Goal: Task Accomplishment & Management: Manage account settings

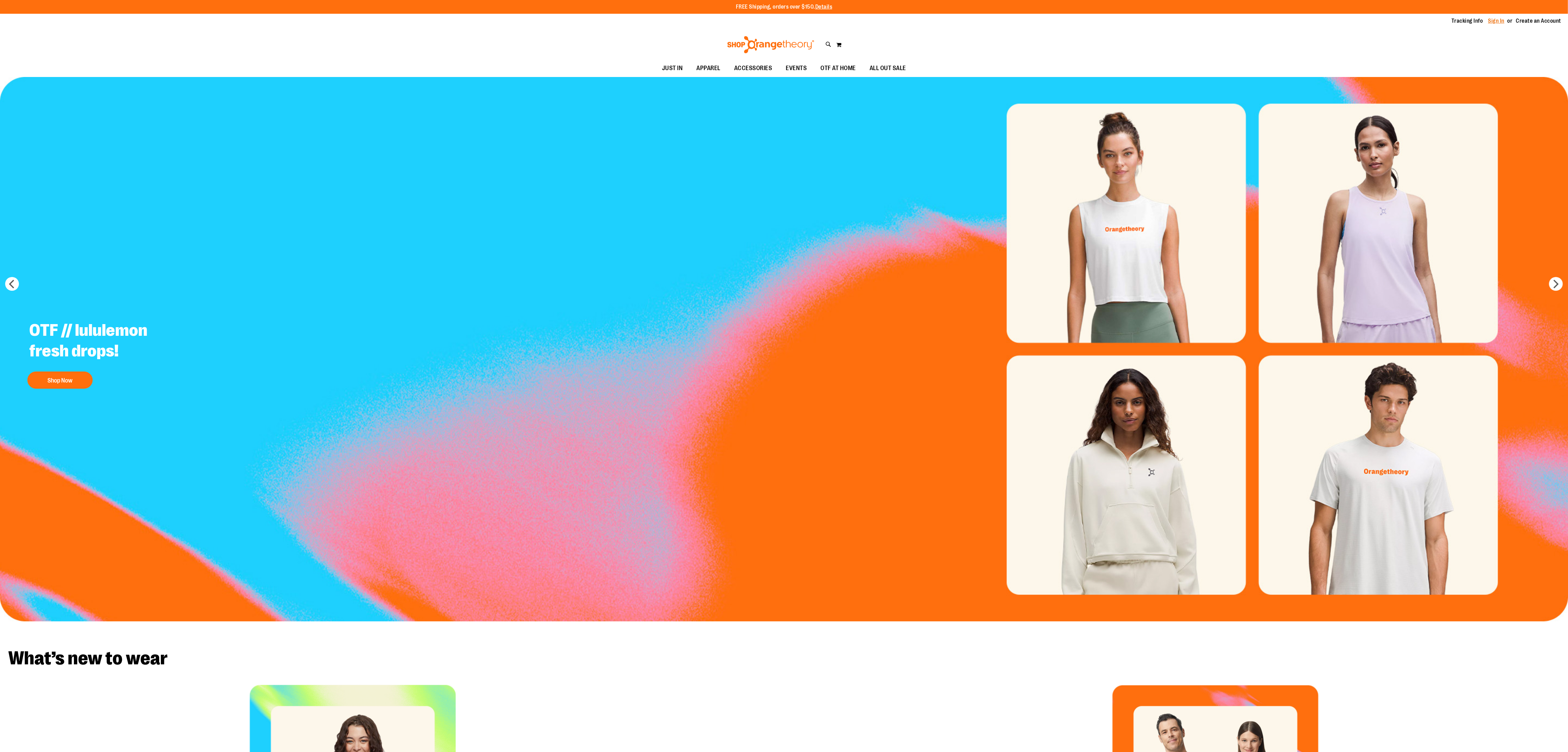
click at [1492, 17] on link "Sign In" at bounding box center [1497, 21] width 17 height 7
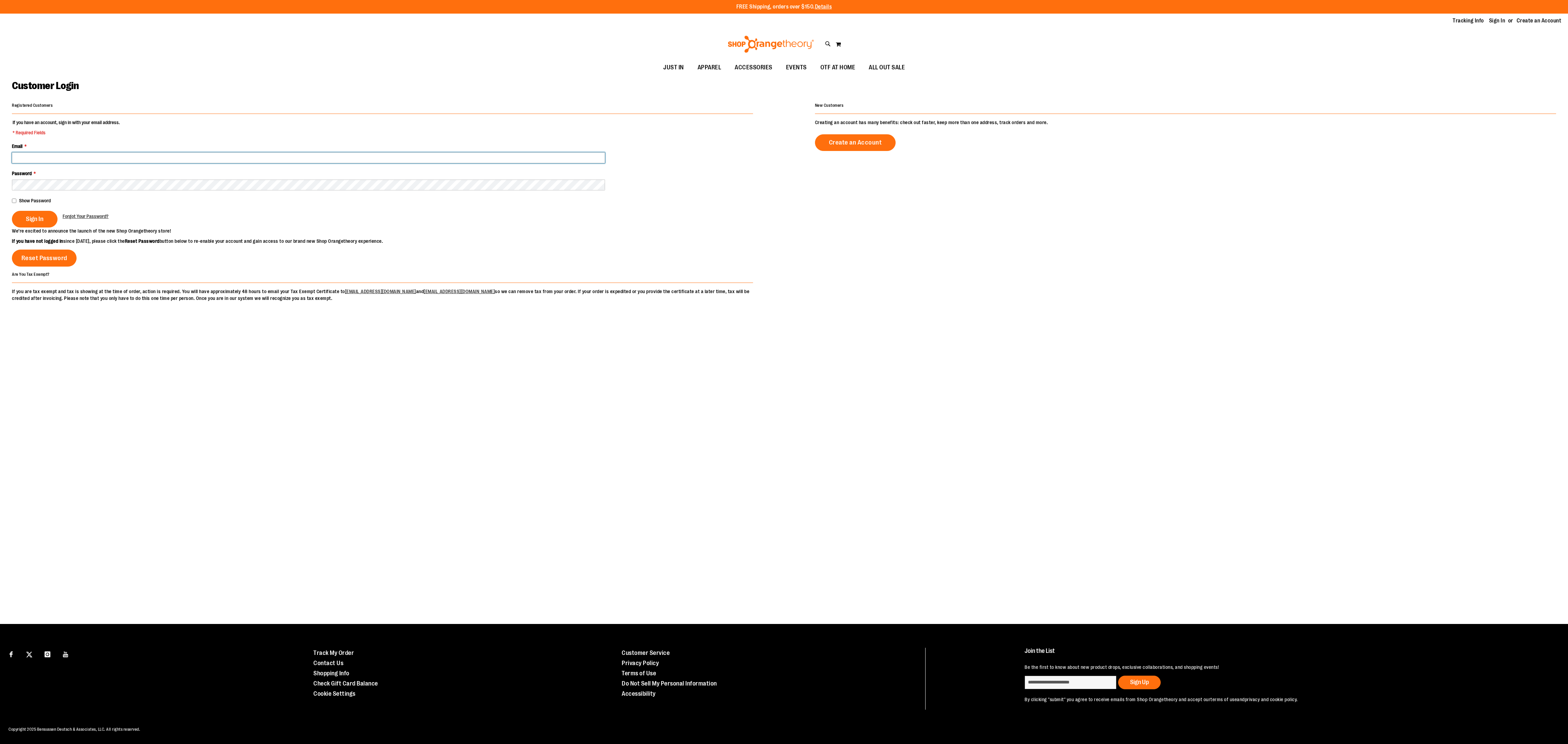
click at [387, 161] on input "Email *" at bounding box center [309, 158] width 593 height 11
type input "**********"
click at [41, 218] on span "Sign In" at bounding box center [34, 219] width 18 height 7
